Goal: Information Seeking & Learning: Learn about a topic

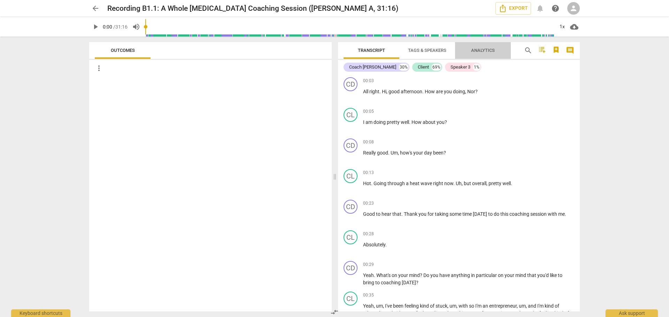
click at [482, 49] on span "Analytics" at bounding box center [483, 50] width 24 height 5
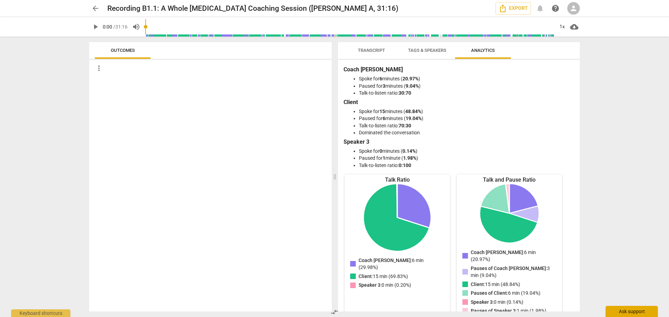
click at [619, 312] on div "Ask support" at bounding box center [631, 311] width 52 height 11
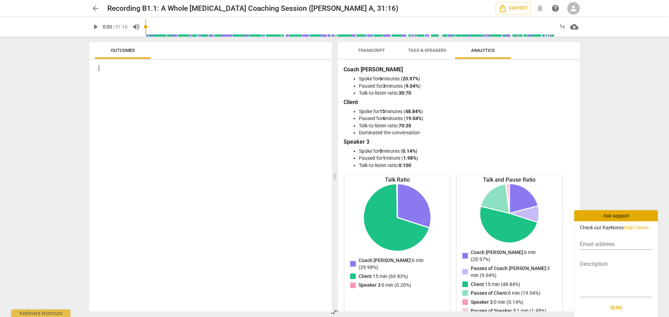
click at [624, 158] on div "arrow_back Recording B1.1: A Whole [MEDICAL_DATA] Coaching Session ([PERSON_NAM…" at bounding box center [334, 158] width 669 height 317
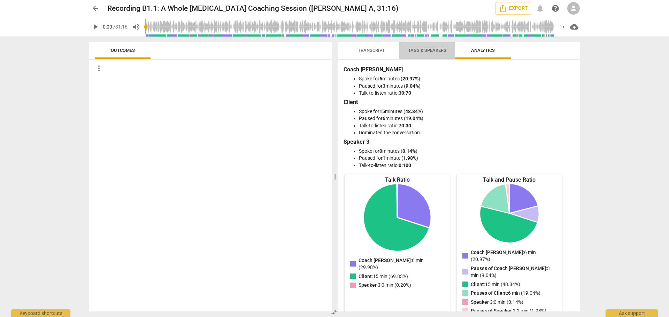
click at [432, 52] on span "Tags & Speakers" at bounding box center [427, 50] width 38 height 5
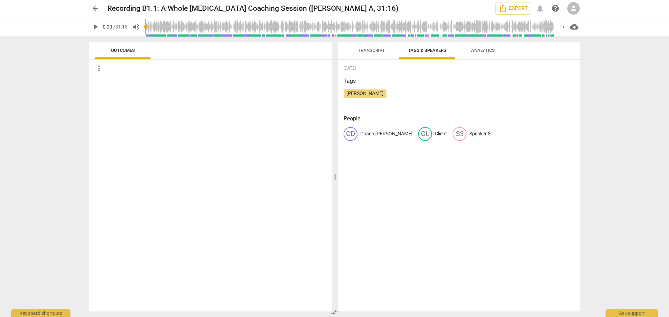
click at [370, 52] on span "Transcript" at bounding box center [371, 50] width 27 height 5
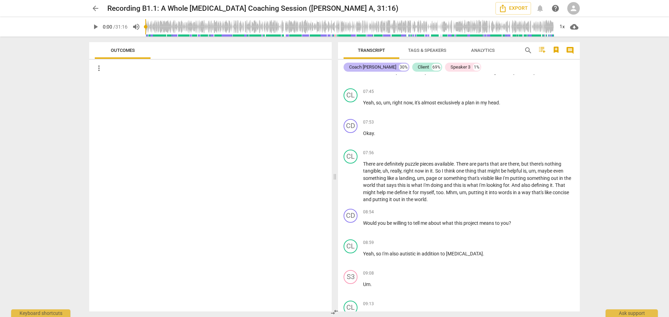
scroll to position [1150, 0]
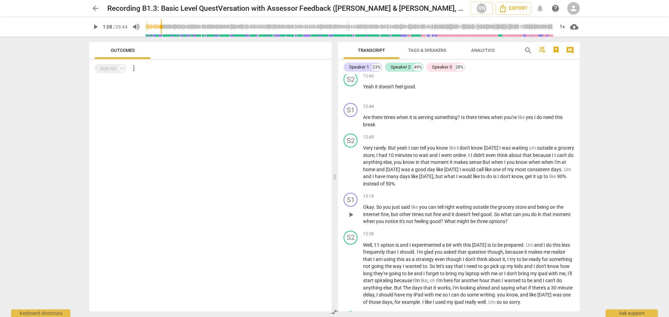
scroll to position [1997, 0]
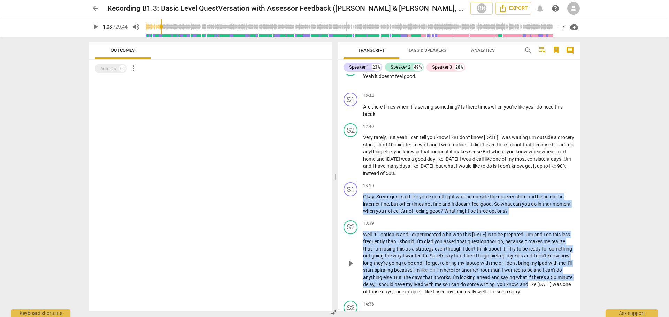
drag, startPoint x: 580, startPoint y: 198, endPoint x: 573, endPoint y: 302, distance: 104.4
click at [573, 302] on div "Transcript Tags & Speakers Analytics search comment Speaker 1 23% Speaker 2 49%…" at bounding box center [460, 177] width 250 height 281
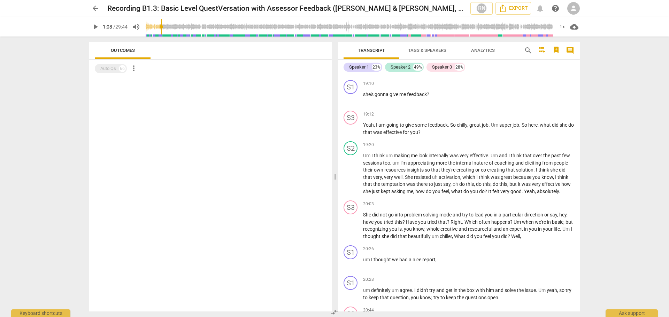
scroll to position [2817, 0]
type input "69"
